Goal: Task Accomplishment & Management: Manage account settings

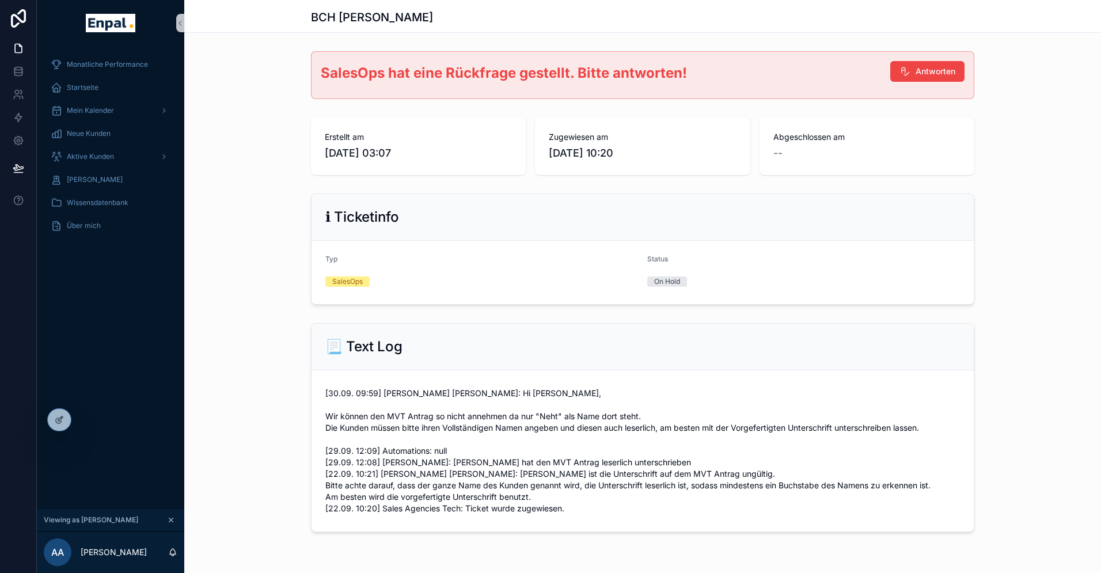
scroll to position [14, 0]
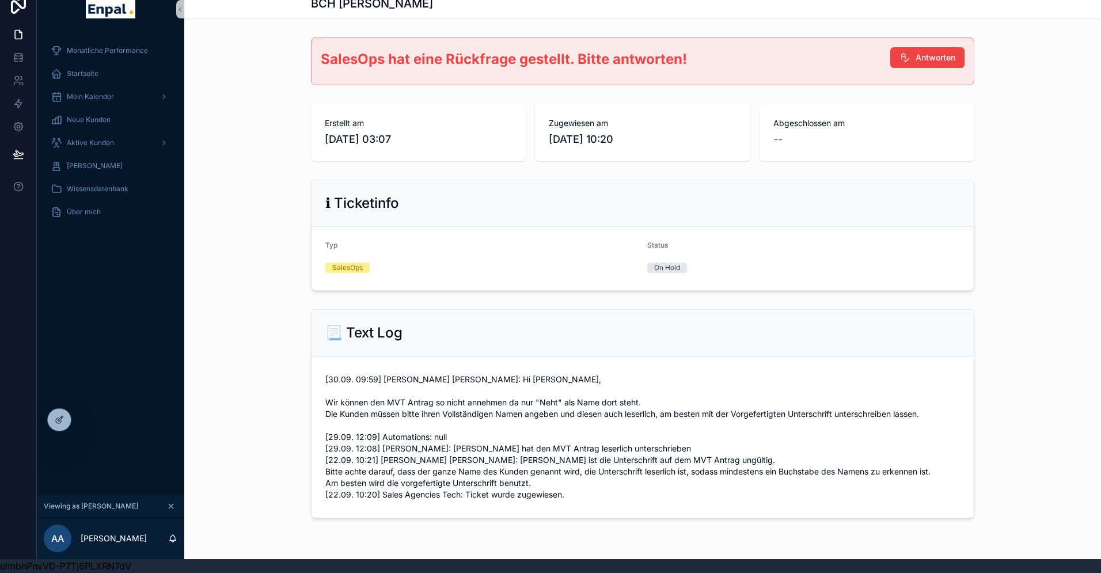
click at [105, 300] on div "Monatliche Performance Startseite Mein Kalender Neue Kunden Aktive [PERSON_NAME…" at bounding box center [110, 263] width 147 height 463
click at [87, 416] on icon at bounding box center [84, 419] width 9 height 9
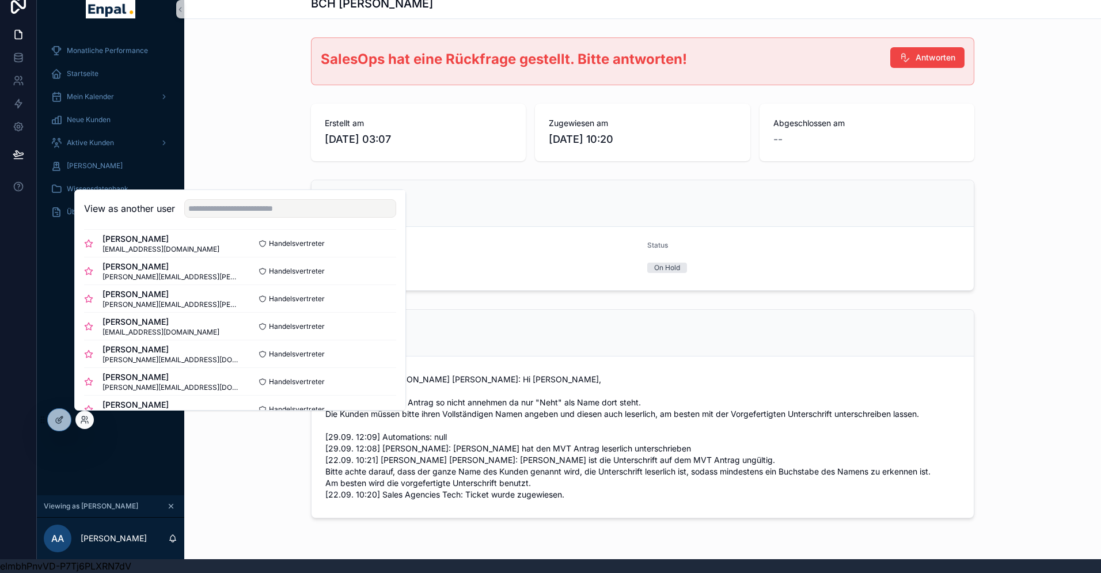
scroll to position [197, 0]
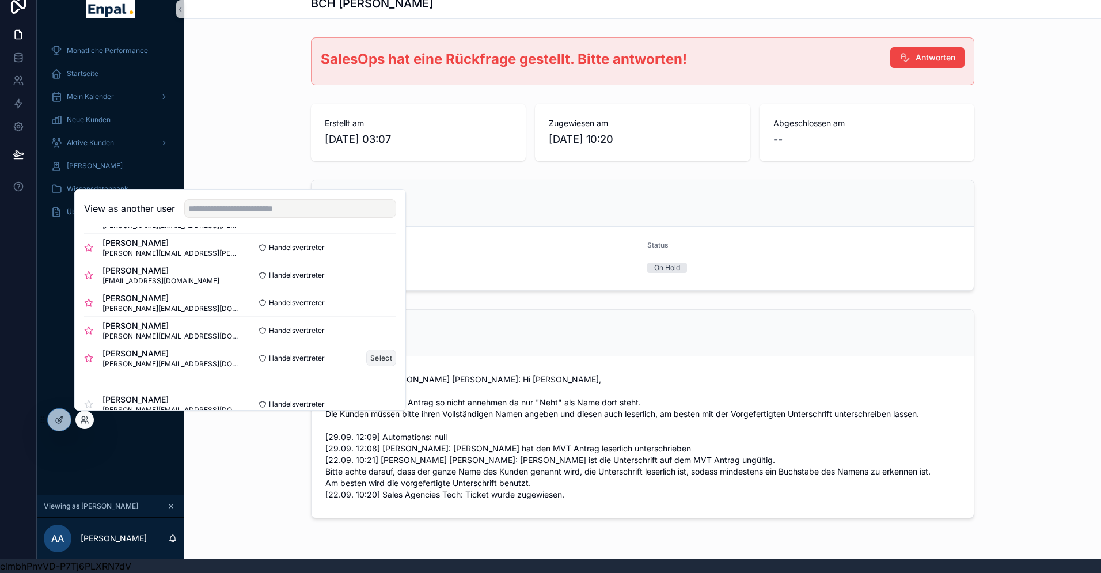
click at [374, 356] on button "Select" at bounding box center [381, 357] width 30 height 17
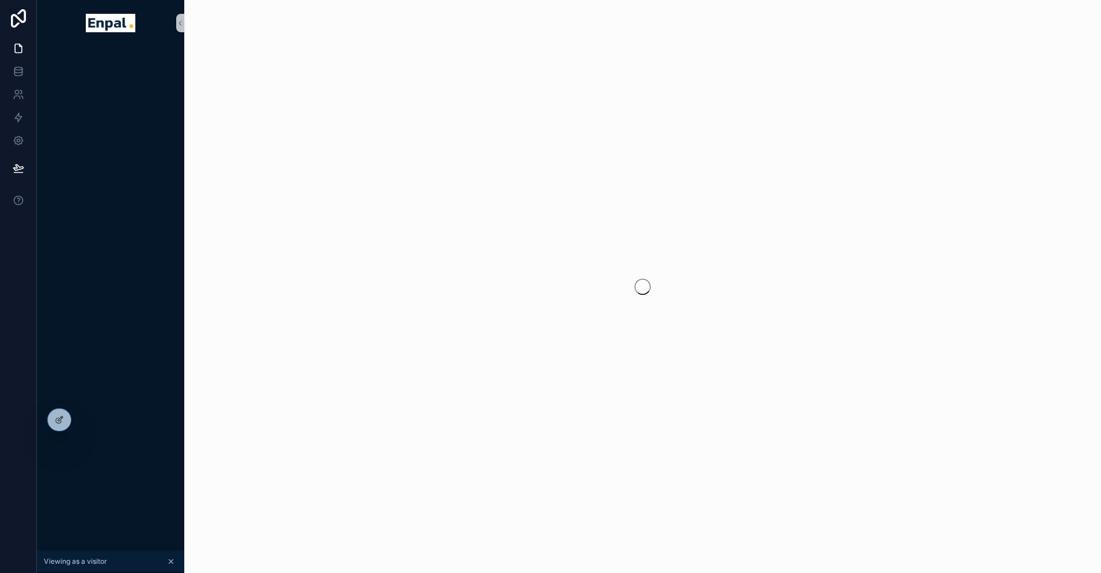
scroll to position [14, 0]
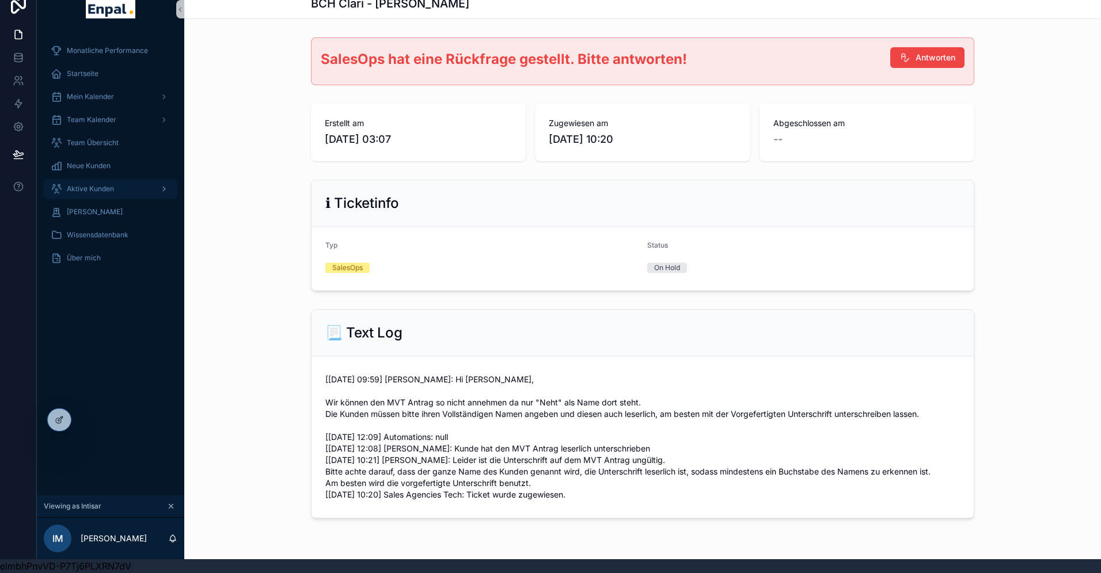
click at [91, 184] on span "Aktive Kunden" at bounding box center [90, 188] width 47 height 9
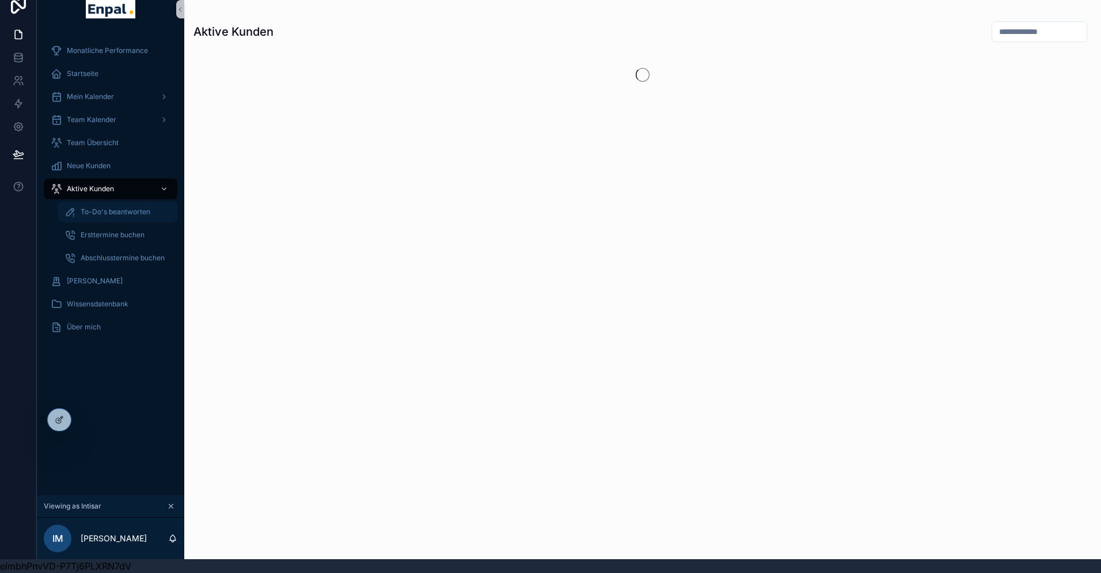
click at [106, 210] on span "To-Do's beantworten" at bounding box center [116, 211] width 70 height 9
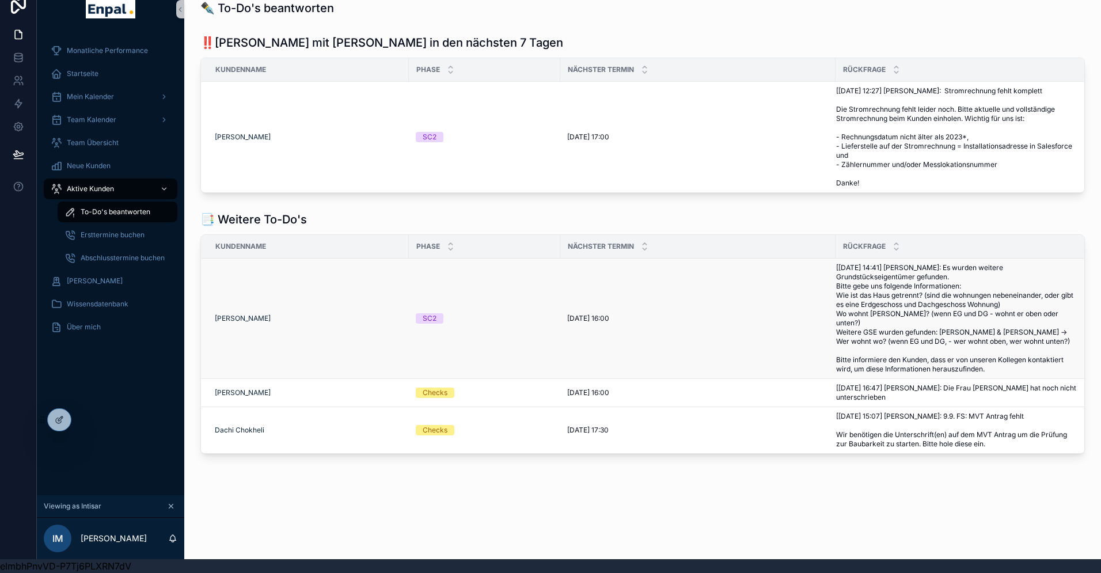
click at [893, 310] on span "[[DATE] 14:41] [PERSON_NAME]: Es wurden weitere Grundstückseigentümer gefunden.…" at bounding box center [957, 318] width 242 height 111
